Goal: Task Accomplishment & Management: Manage account settings

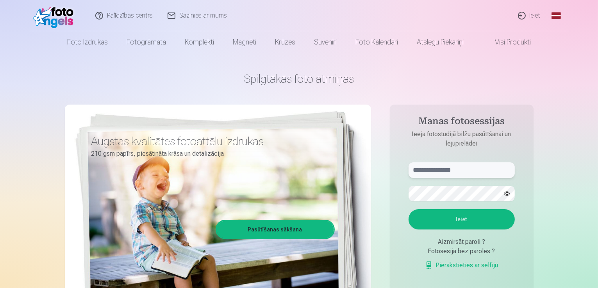
click at [449, 170] on input "text" at bounding box center [461, 170] width 106 height 16
type input "**********"
click at [412, 223] on button "Ieiet" at bounding box center [461, 219] width 106 height 20
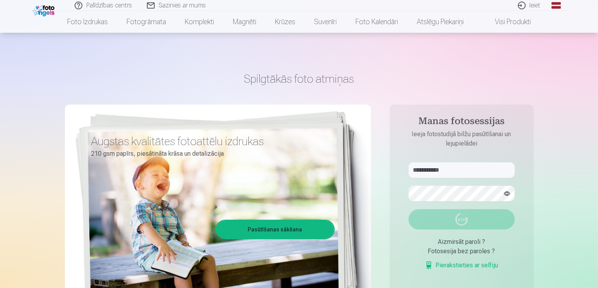
scroll to position [78, 0]
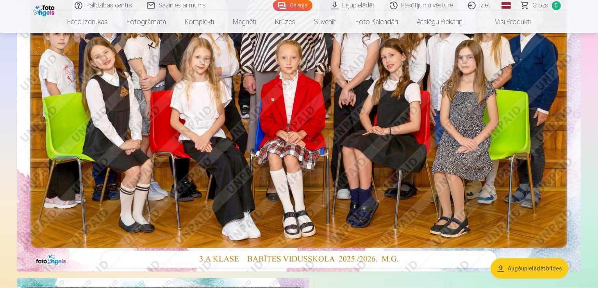
scroll to position [73, 0]
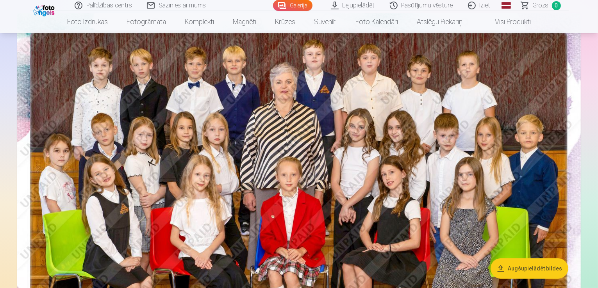
click at [482, 5] on link "Iziet" at bounding box center [479, 5] width 37 height 11
